Goal: Task Accomplishment & Management: Manage account settings

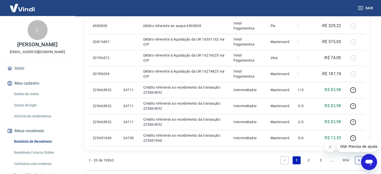
scroll to position [404, 0]
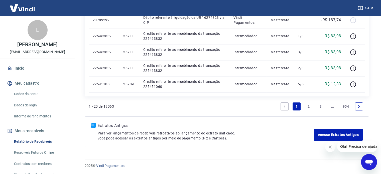
drag, startPoint x: 309, startPoint y: 104, endPoint x: 365, endPoint y: 168, distance: 85.2
click at [309, 104] on link "2" at bounding box center [309, 106] width 8 height 8
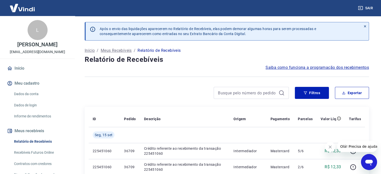
click at [194, 92] on div at bounding box center [187, 93] width 204 height 12
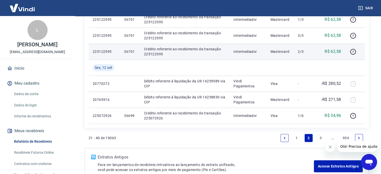
scroll to position [420, 0]
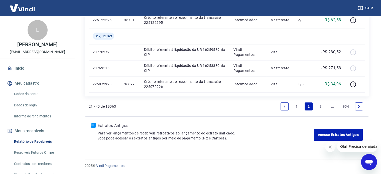
click at [319, 105] on link "3" at bounding box center [321, 106] width 8 height 8
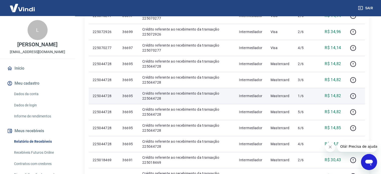
scroll to position [351, 0]
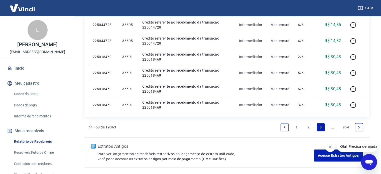
click at [359, 126] on icon "Next page" at bounding box center [359, 128] width 4 height 4
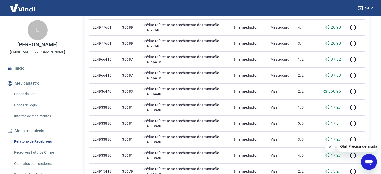
scroll to position [388, 0]
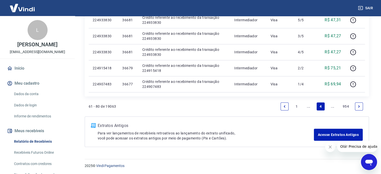
click at [358, 107] on icon "Next page" at bounding box center [359, 107] width 4 height 4
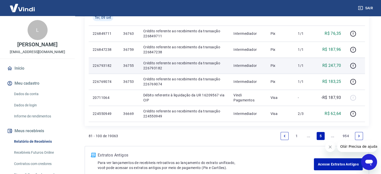
scroll to position [404, 0]
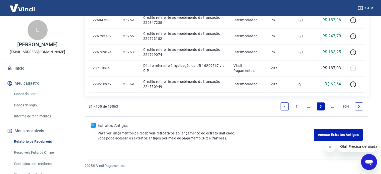
click at [285, 105] on icon "Previous page" at bounding box center [285, 107] width 4 height 4
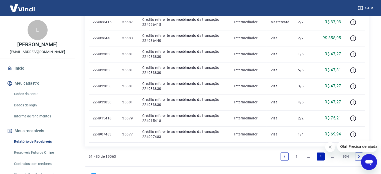
scroll to position [388, 0]
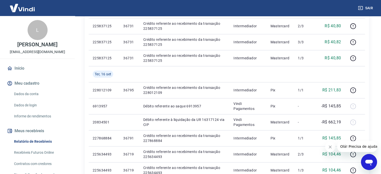
scroll to position [125, 0]
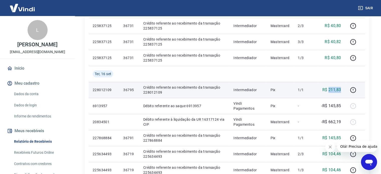
drag, startPoint x: 343, startPoint y: 90, endPoint x: 329, endPoint y: 90, distance: 14.0
click at [329, 90] on td "R$ 211,83" at bounding box center [331, 90] width 28 height 16
copy p "211,83"
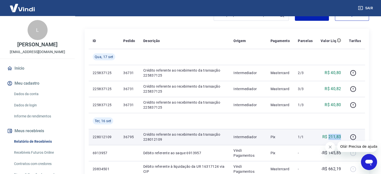
scroll to position [75, 0]
